Goal: Information Seeking & Learning: Learn about a topic

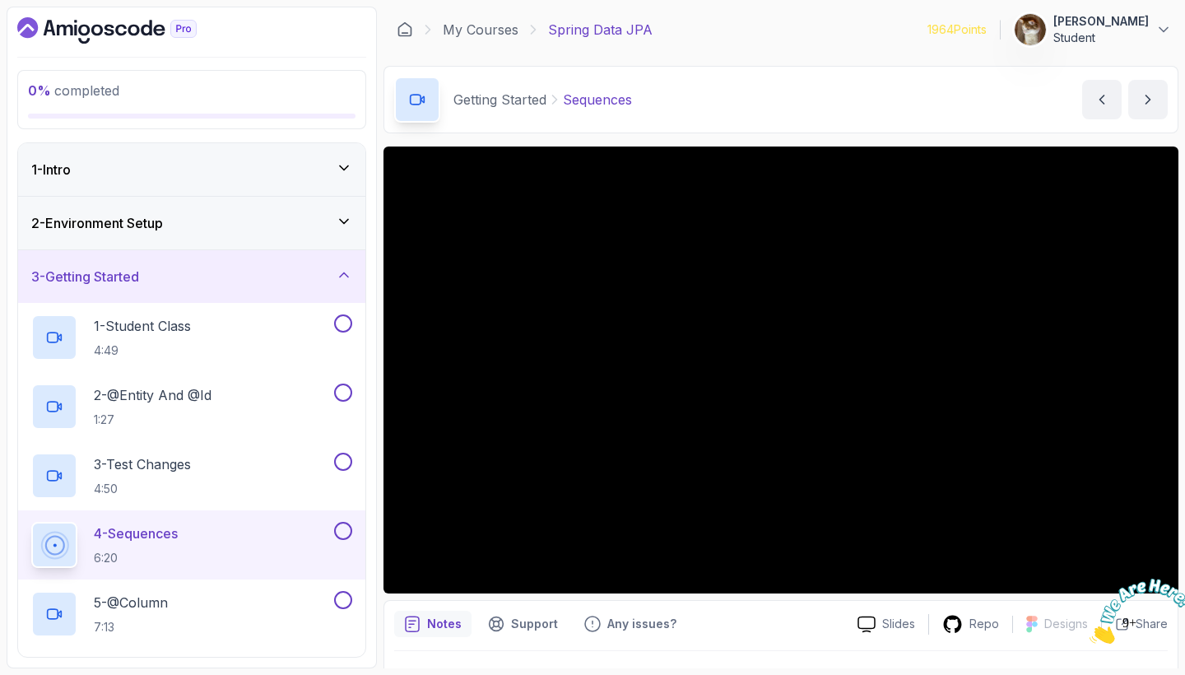
scroll to position [35, 0]
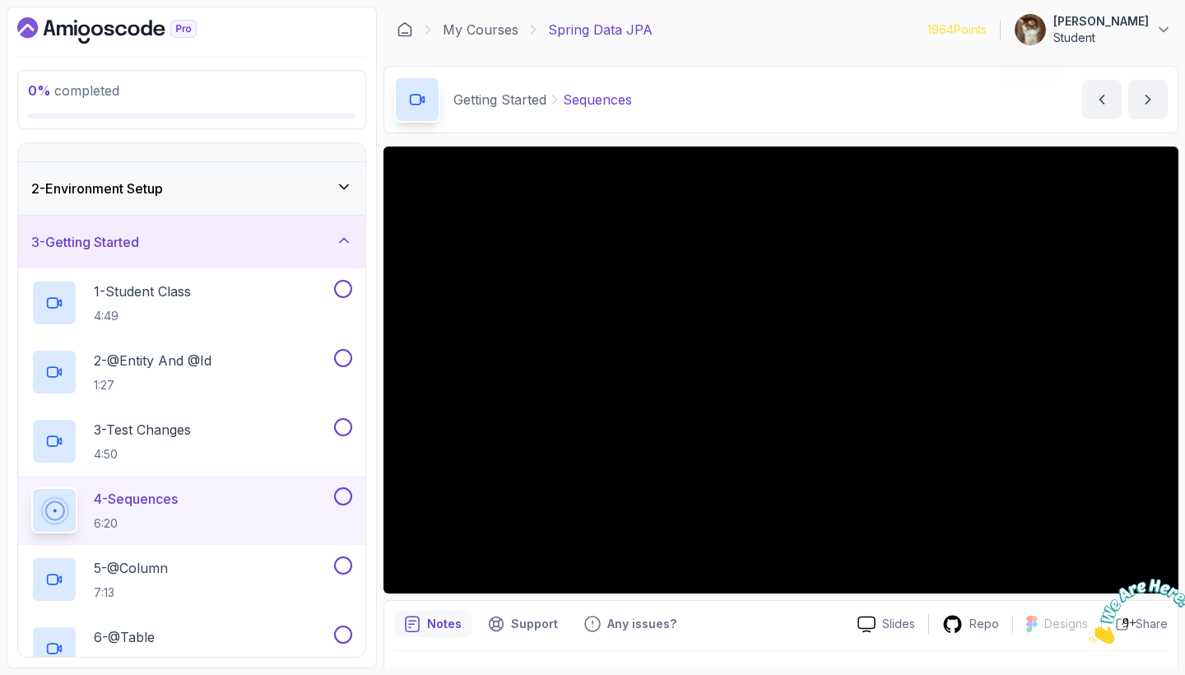
click at [1090, 632] on icon "Close" at bounding box center [1090, 639] width 0 height 14
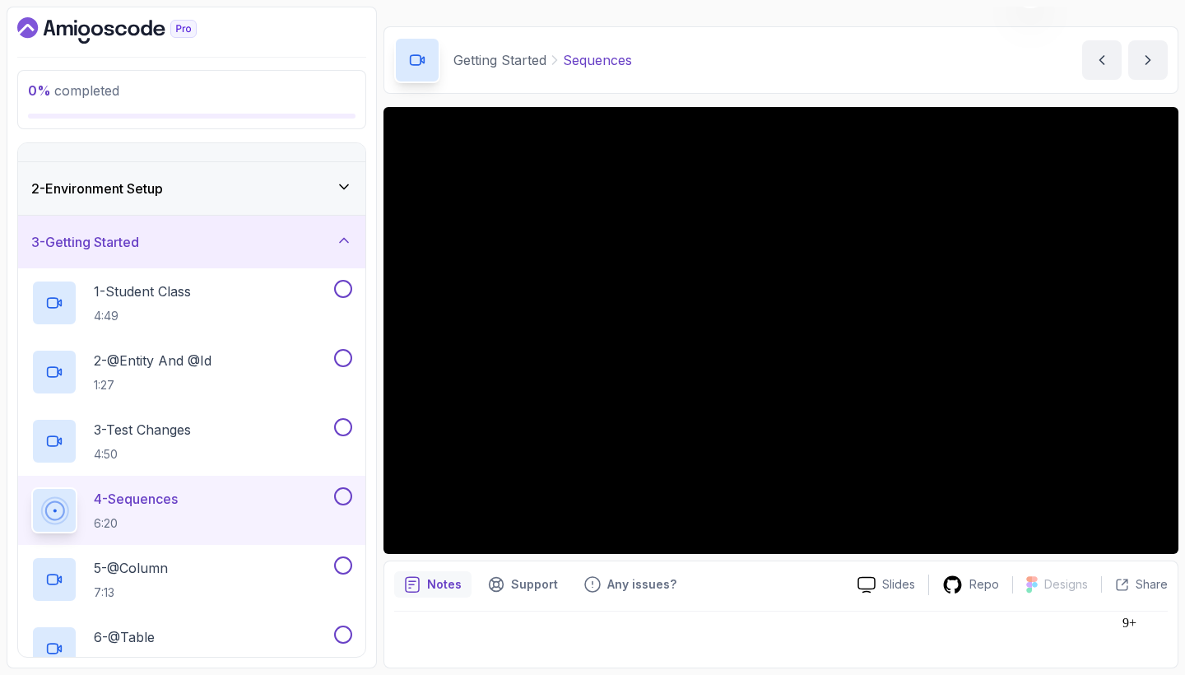
scroll to position [39, 0]
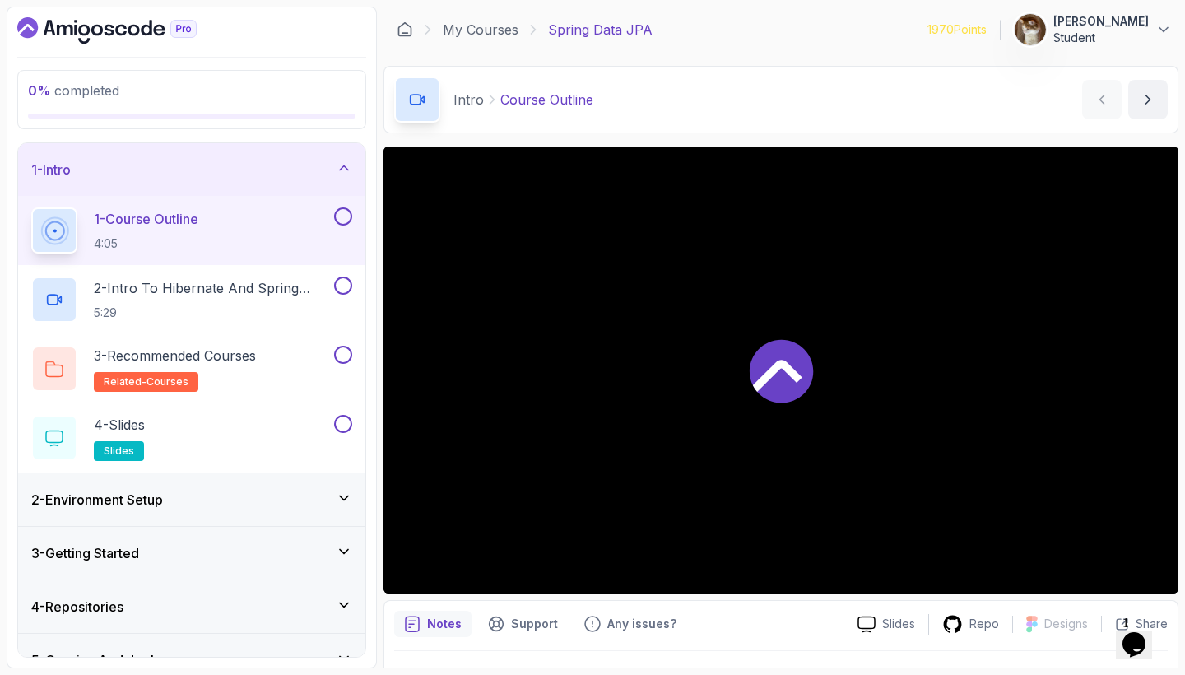
click at [314, 165] on div "1 - Intro" at bounding box center [191, 170] width 321 height 20
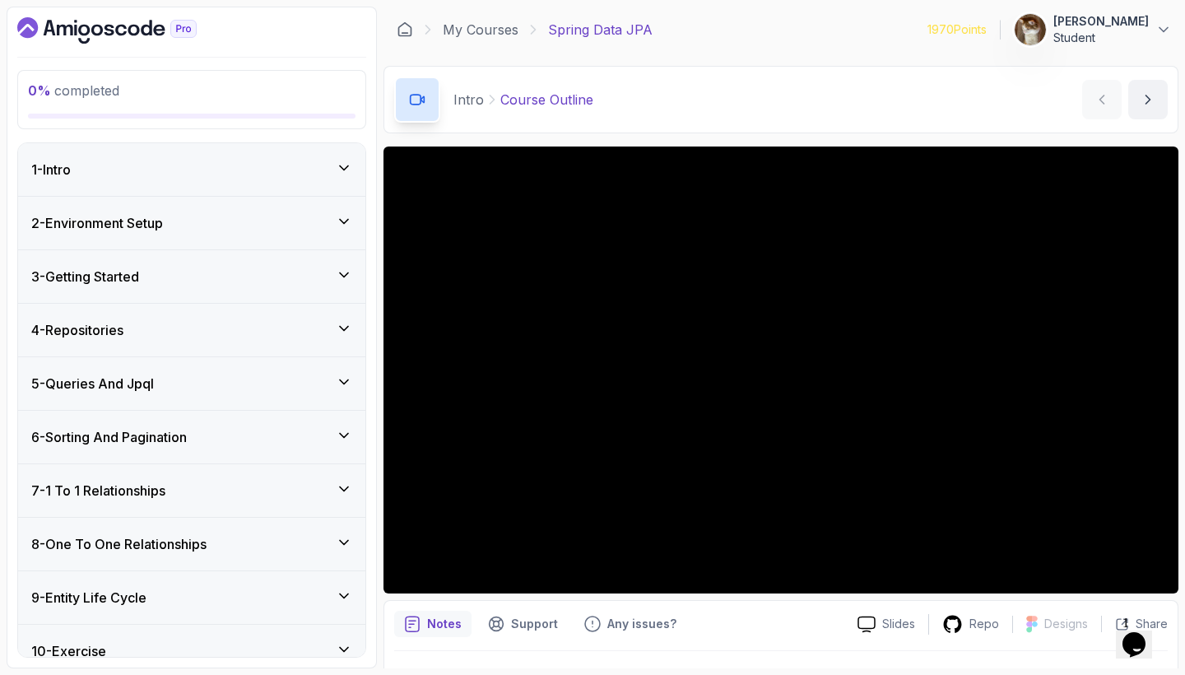
click at [331, 323] on div "4 - Repositories" at bounding box center [191, 330] width 321 height 20
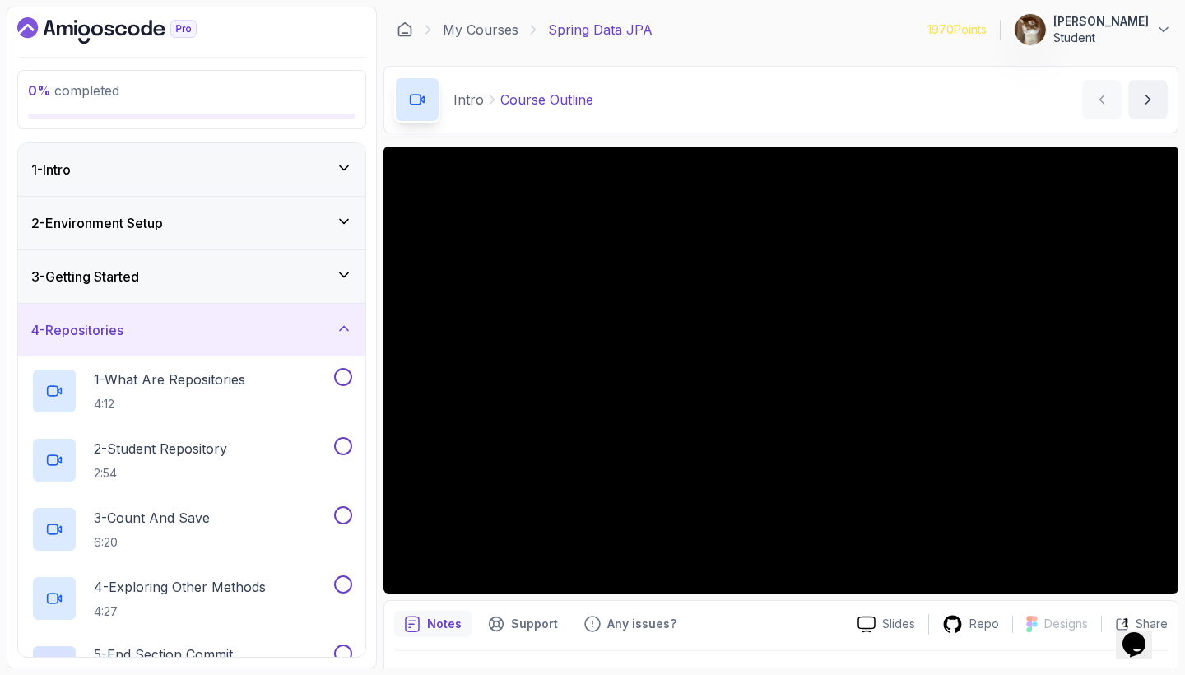
click at [328, 325] on div "4 - Repositories" at bounding box center [191, 330] width 321 height 20
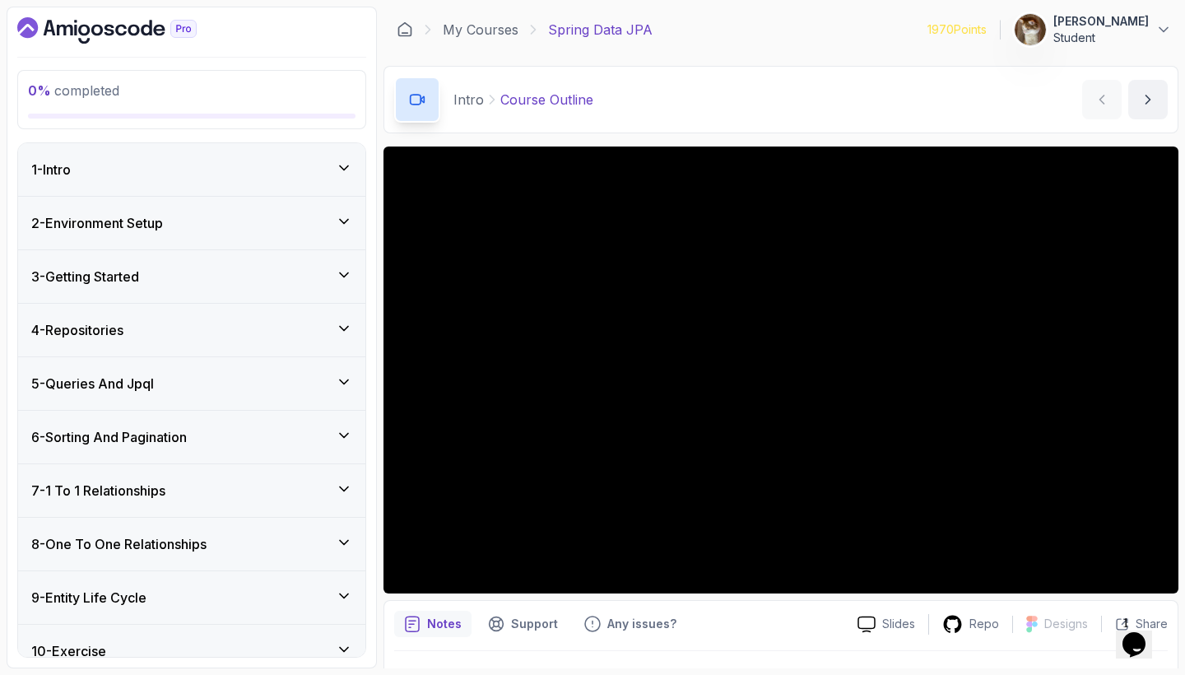
click at [328, 285] on div "3 - Getting Started" at bounding box center [191, 277] width 321 height 20
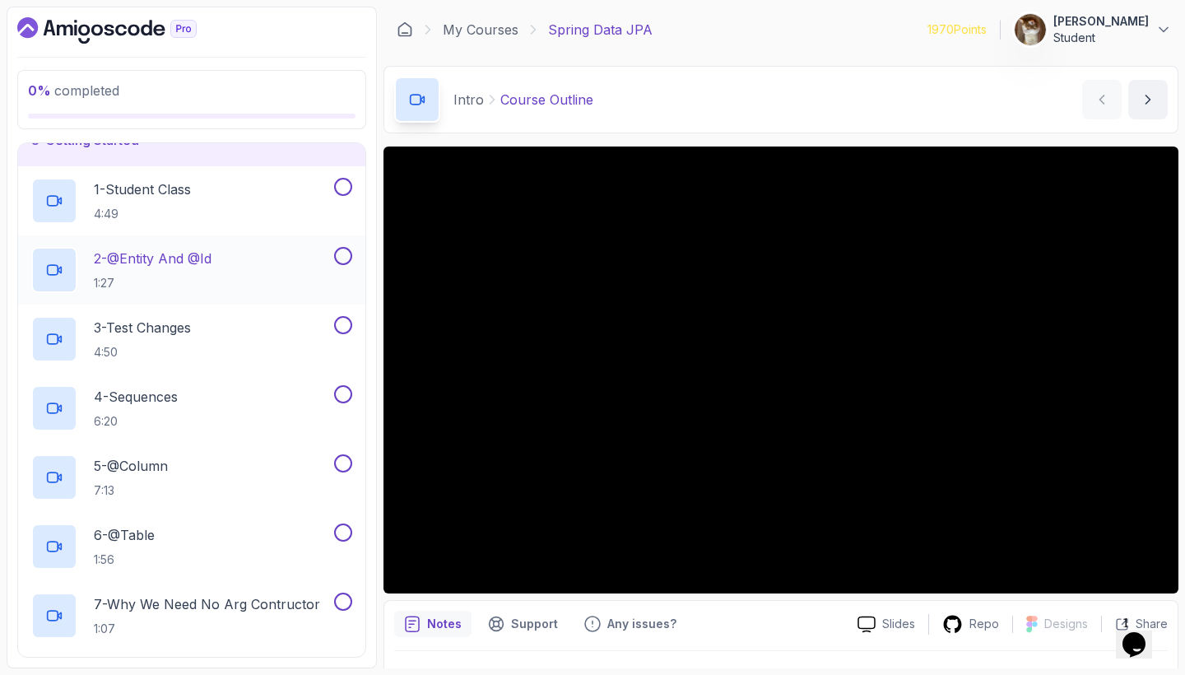
scroll to position [211, 0]
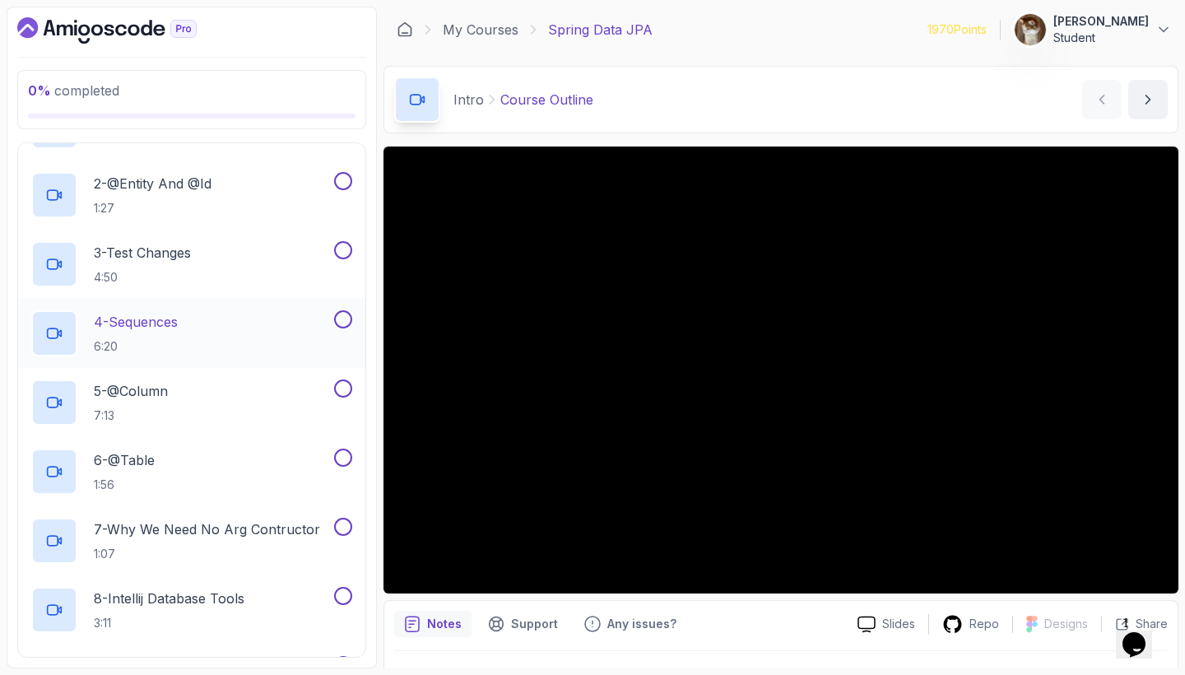
click at [282, 329] on div "4 - Sequences 6:20" at bounding box center [181, 333] width 300 height 46
